Goal: Task Accomplishment & Management: Manage account settings

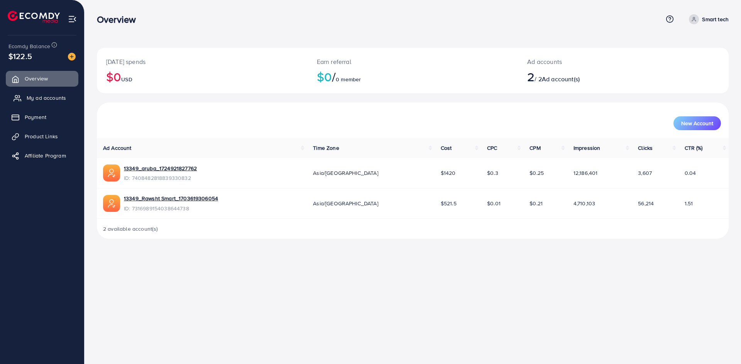
click at [39, 92] on link "My ad accounts" at bounding box center [42, 97] width 73 height 15
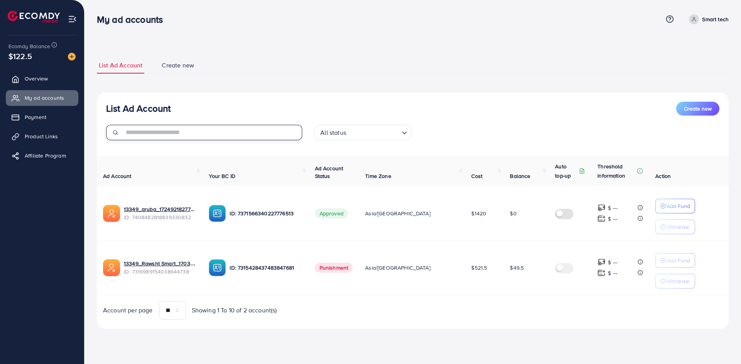
click at [256, 132] on input "text" at bounding box center [213, 132] width 178 height 15
click at [248, 110] on div "List Ad Account Create new" at bounding box center [412, 109] width 613 height 14
click at [54, 76] on link "Overview" at bounding box center [42, 78] width 73 height 15
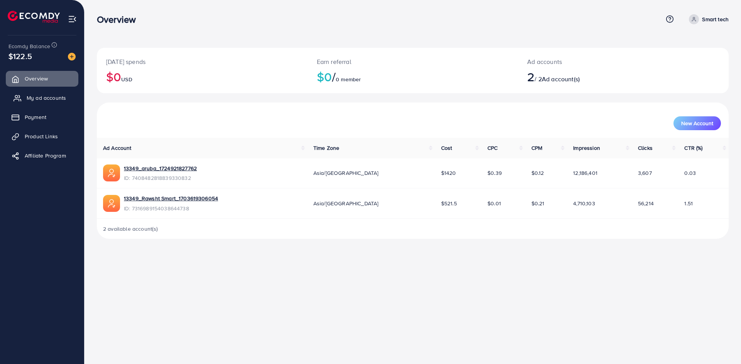
click at [45, 98] on span "My ad accounts" at bounding box center [46, 98] width 39 height 8
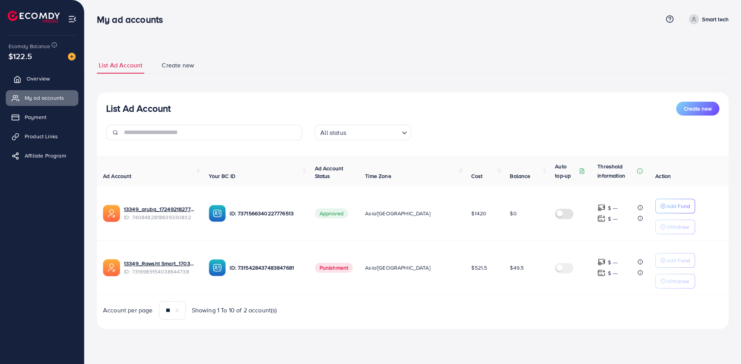
click at [39, 80] on span "Overview" at bounding box center [38, 79] width 23 height 8
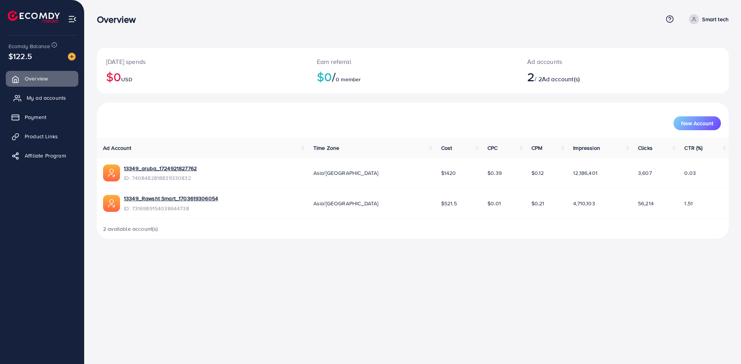
click at [41, 94] on span "My ad accounts" at bounding box center [46, 98] width 39 height 8
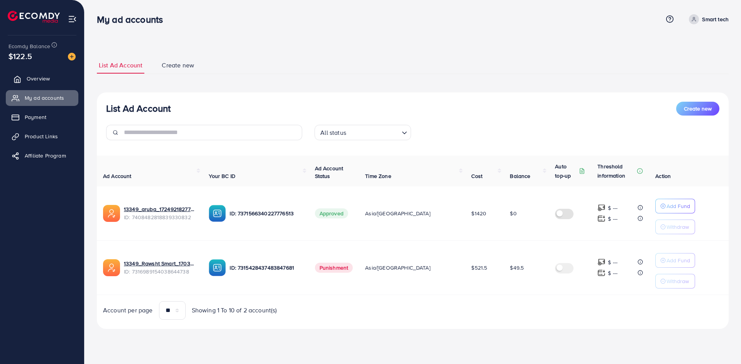
click at [40, 81] on span "Overview" at bounding box center [38, 79] width 23 height 8
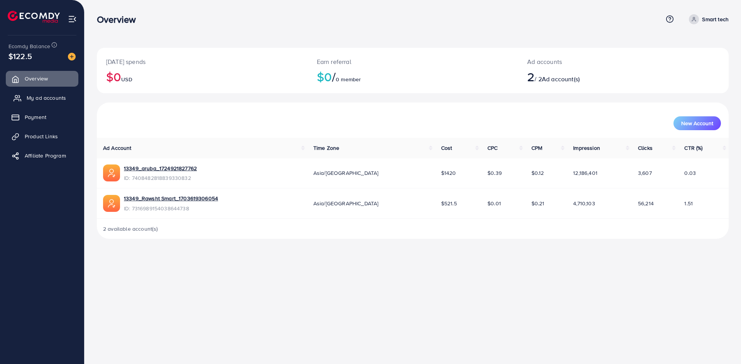
click at [66, 96] on link "My ad accounts" at bounding box center [42, 97] width 73 height 15
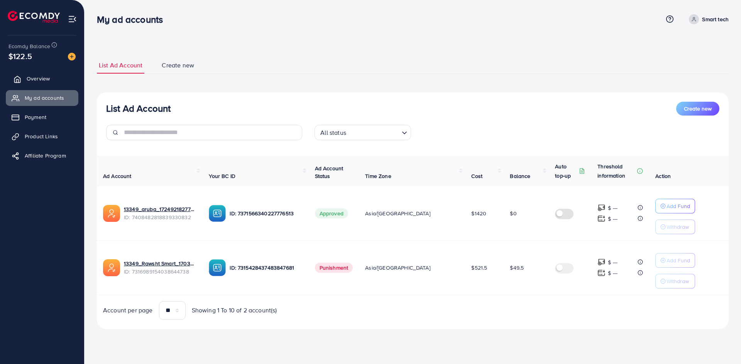
click at [55, 79] on link "Overview" at bounding box center [42, 78] width 73 height 15
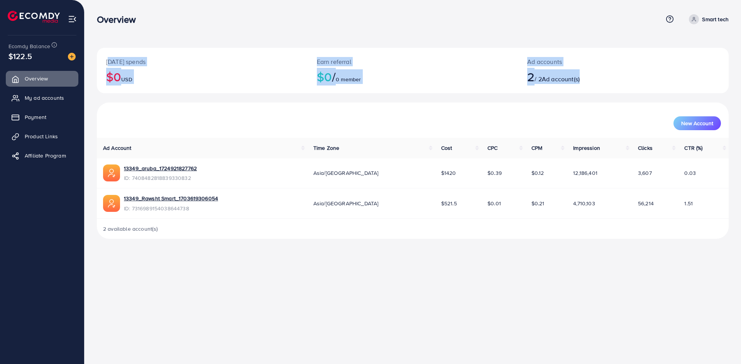
drag, startPoint x: 101, startPoint y: 59, endPoint x: 599, endPoint y: 85, distance: 497.8
click at [599, 85] on div "Today's spends $0 USD Earn referral $0 / 0 member Ad accounts 2 / 2 Ad account(…" at bounding box center [412, 71] width 631 height 46
click at [602, 85] on div "Ad accounts 2 / 2 Ad account(s)" at bounding box center [597, 71] width 158 height 46
drag, startPoint x: 603, startPoint y: 84, endPoint x: 346, endPoint y: 73, distance: 256.8
click at [404, 83] on div "Today's spends $0 USD Earn referral $0 / 0 member Ad accounts 2 / 2 Ad account(…" at bounding box center [412, 71] width 631 height 46
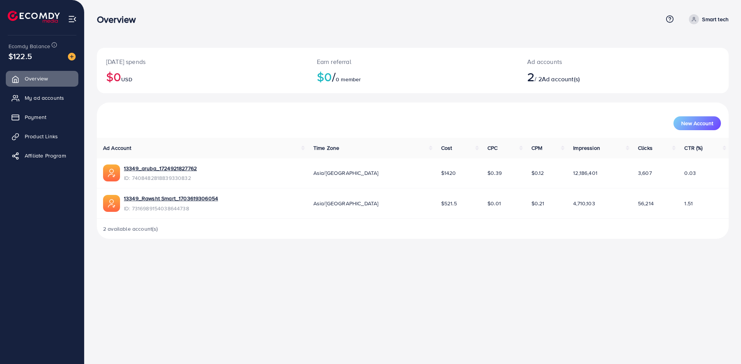
click at [147, 105] on div "New Account" at bounding box center [412, 120] width 631 height 35
click at [34, 101] on span "My ad accounts" at bounding box center [46, 98] width 39 height 8
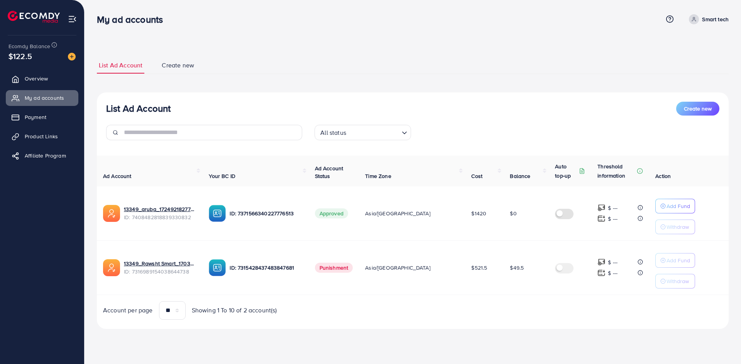
click at [66, 63] on div "Ecomdy Balance $122.5" at bounding box center [42, 51] width 72 height 32
click at [35, 80] on span "Overview" at bounding box center [38, 79] width 23 height 8
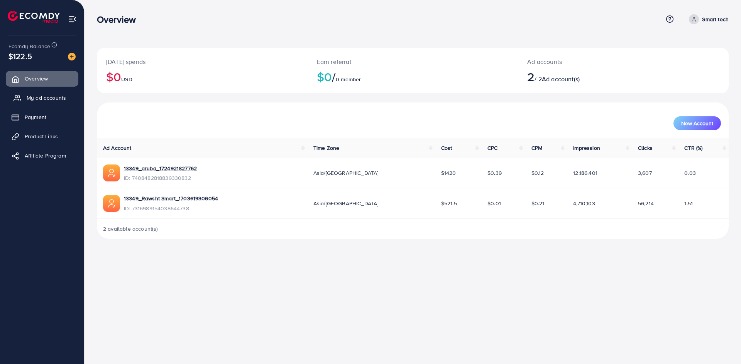
click at [54, 91] on link "My ad accounts" at bounding box center [42, 97] width 73 height 15
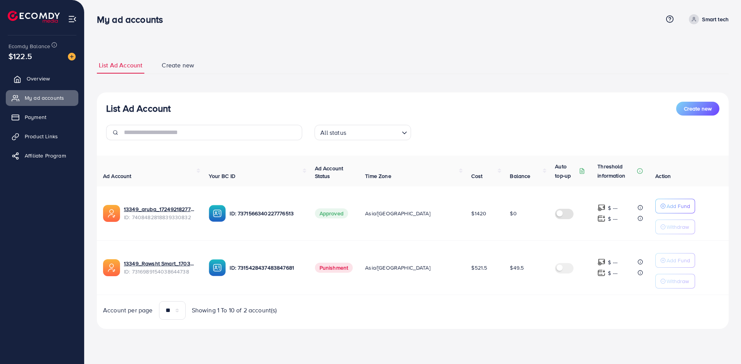
click at [41, 81] on span "Overview" at bounding box center [38, 79] width 23 height 8
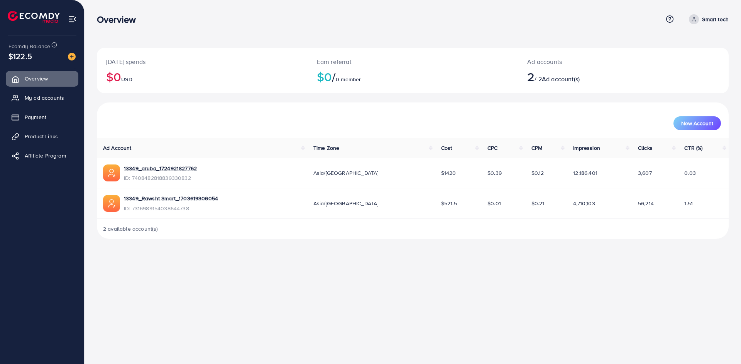
drag, startPoint x: 153, startPoint y: 20, endPoint x: 98, endPoint y: 18, distance: 55.2
click at [98, 18] on div "Overview" at bounding box center [379, 19] width 565 height 11
click at [94, 15] on div "Overview" at bounding box center [119, 19] width 57 height 11
drag, startPoint x: 98, startPoint y: 15, endPoint x: 141, endPoint y: 25, distance: 44.3
click at [141, 25] on div "Overview Help Center Contact Support Term and policy About Us Smart tech Profil…" at bounding box center [412, 19] width 631 height 21
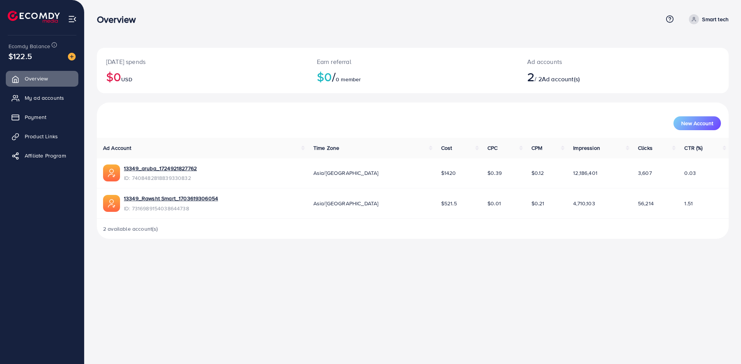
click at [143, 25] on div "Overview Help Center Contact Support Term and policy About Us Smart tech Profil…" at bounding box center [412, 19] width 631 height 21
drag, startPoint x: 145, startPoint y: 25, endPoint x: 94, endPoint y: 13, distance: 52.8
click at [94, 13] on div "Overview Help Center Contact Support Term and policy About Us Smart tech Profil…" at bounding box center [370, 125] width 741 height 251
click at [93, 6] on div "Today's spends $0 USD Earn referral $0 / 0 member Ad accounts 2 / 2 Ad account(…" at bounding box center [412, 125] width 656 height 251
drag, startPoint x: 91, startPoint y: 12, endPoint x: 140, endPoint y: 33, distance: 53.2
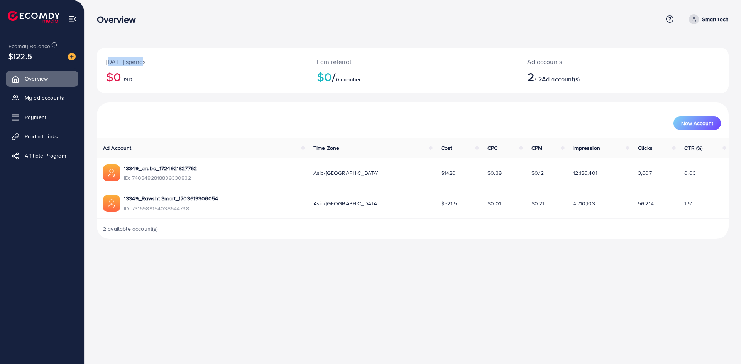
click at [140, 33] on div "Today's spends $0 USD Earn referral $0 / 0 member Ad accounts 2 / 2 Ad account(…" at bounding box center [412, 125] width 656 height 251
click at [145, 27] on div "Overview Help Center Contact Support Term and policy About Us Smart tech Profil…" at bounding box center [412, 19] width 631 height 21
drag, startPoint x: 139, startPoint y: 21, endPoint x: 93, endPoint y: 11, distance: 47.4
click at [93, 11] on div "Overview Help Center Contact Support Term and policy About Us Smart tech Profil…" at bounding box center [370, 125] width 741 height 251
click at [93, 10] on div "Today's spends $0 USD Earn referral $0 / 0 member Ad accounts 2 / 2 Ad account(…" at bounding box center [412, 125] width 656 height 251
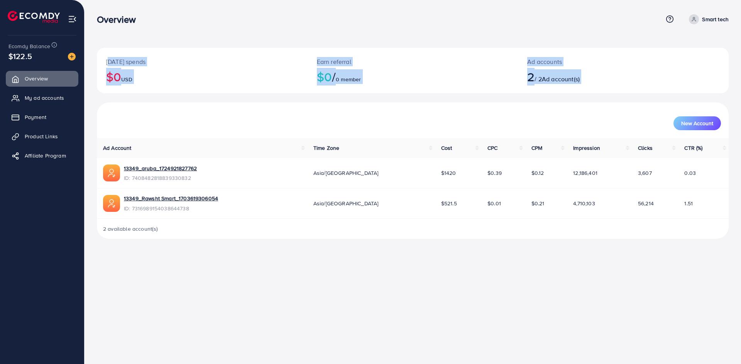
drag, startPoint x: 93, startPoint y: 10, endPoint x: 617, endPoint y: 96, distance: 531.5
click at [617, 96] on div "Today's spends $0 USD Earn referral $0 / 0 member Ad accounts 2 / 2 Ad account(…" at bounding box center [412, 125] width 656 height 251
click at [617, 87] on div "Ad accounts 2 / 2 Ad account(s)" at bounding box center [597, 71] width 158 height 46
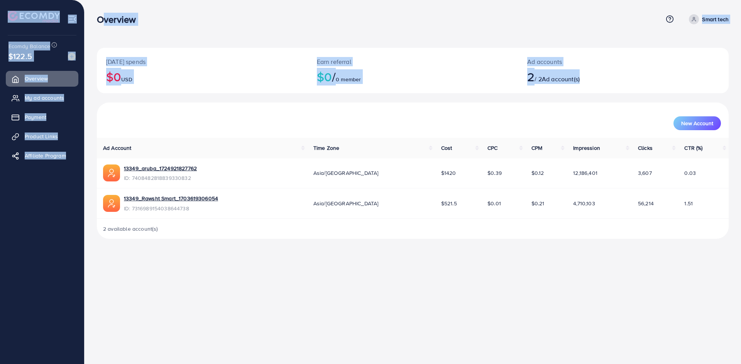
drag, startPoint x: 617, startPoint y: 85, endPoint x: 100, endPoint y: 20, distance: 520.9
click at [100, 20] on div "Overview Help Center Contact Support Term and policy About Us Smart tech Profil…" at bounding box center [370, 125] width 741 height 251
click at [89, 15] on div "Today's spends $0 USD Earn referral $0 / 0 member Ad accounts 2 / 2 Ad account(…" at bounding box center [412, 125] width 656 height 251
drag, startPoint x: 96, startPoint y: 16, endPoint x: 626, endPoint y: 85, distance: 534.7
click at [626, 85] on div "Overview Help Center Contact Support Term and policy About Us Smart tech Profil…" at bounding box center [370, 125] width 741 height 251
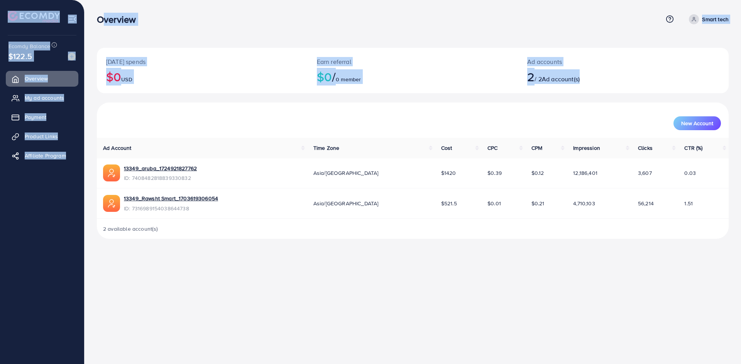
click at [626, 85] on div "Ad accounts 2 / 2 Ad account(s)" at bounding box center [597, 71] width 158 height 46
drag, startPoint x: 626, startPoint y: 85, endPoint x: 99, endPoint y: 19, distance: 531.7
click at [99, 19] on div "Overview Help Center Contact Support Term and policy About Us Smart tech Profil…" at bounding box center [370, 125] width 741 height 251
click at [99, 19] on h3 "Overview" at bounding box center [119, 19] width 45 height 11
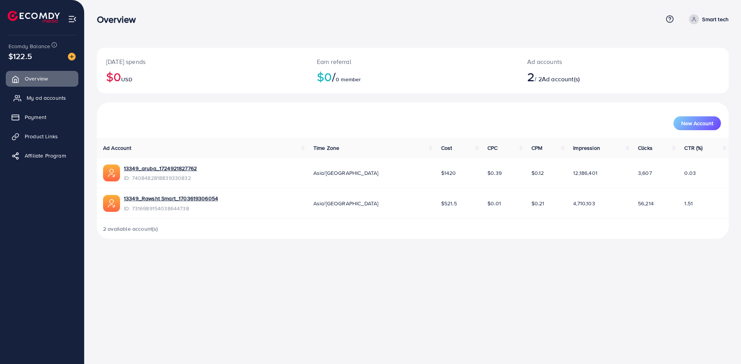
click at [37, 96] on span "My ad accounts" at bounding box center [46, 98] width 39 height 8
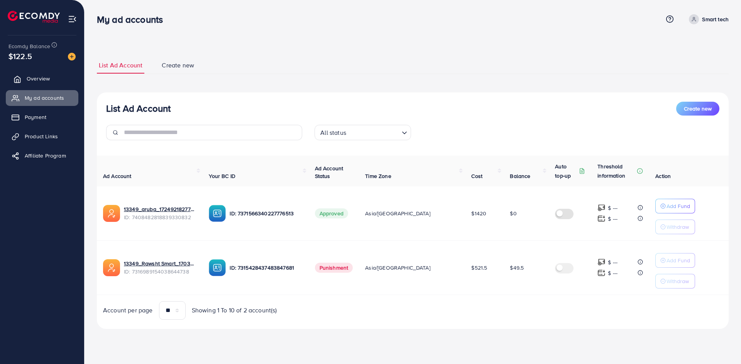
click at [38, 82] on span "Overview" at bounding box center [38, 79] width 23 height 8
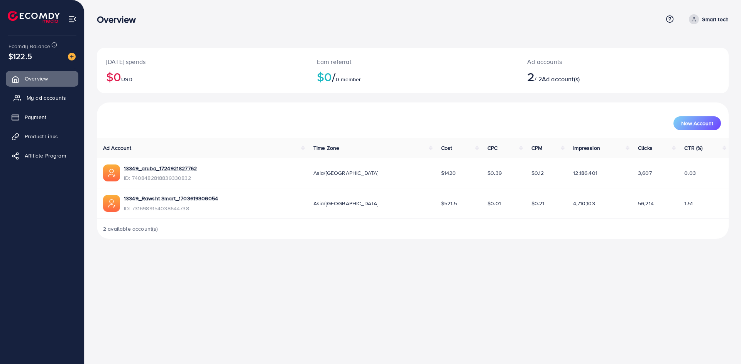
click at [36, 97] on span "My ad accounts" at bounding box center [46, 98] width 39 height 8
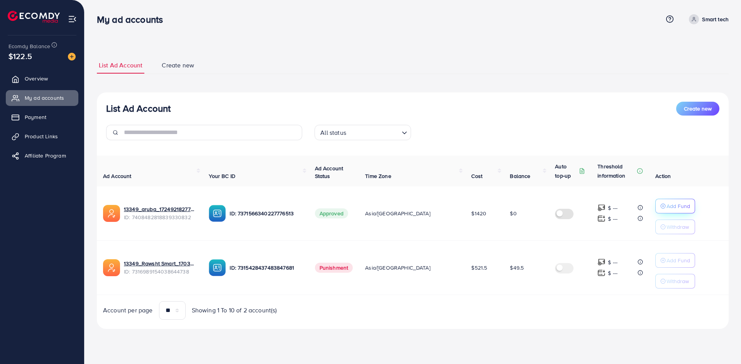
click at [660, 206] on icon "button" at bounding box center [662, 206] width 5 height 5
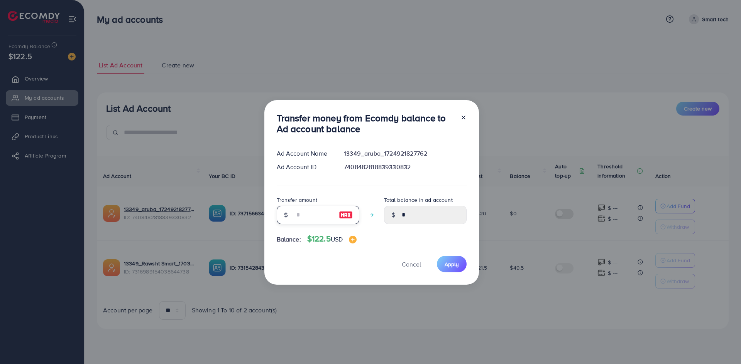
click at [302, 213] on input "number" at bounding box center [313, 215] width 39 height 19
type input "*"
type input "****"
type input "**"
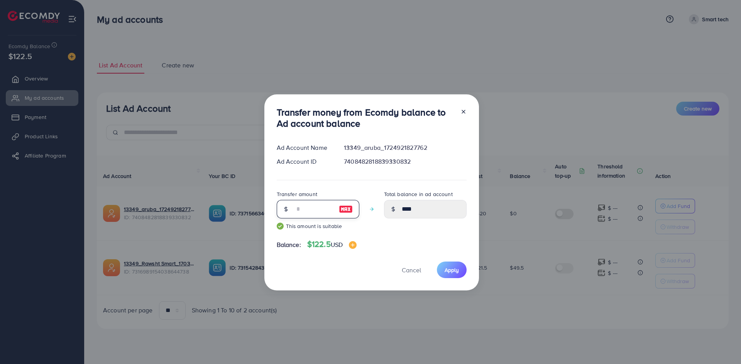
type input "*****"
type input "**"
click at [462, 270] on button "Apply" at bounding box center [452, 270] width 30 height 17
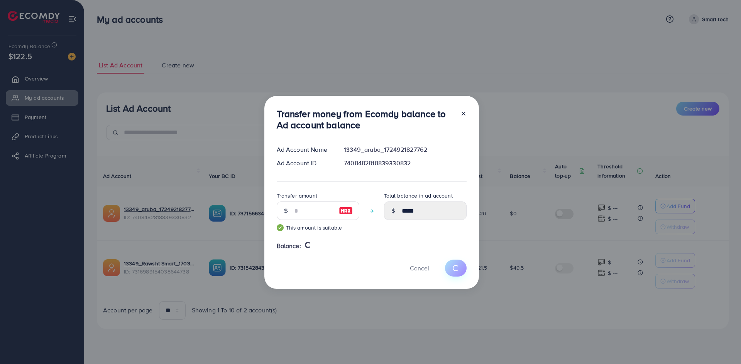
type input "*"
